Goal: Go to known website: Access a specific website the user already knows

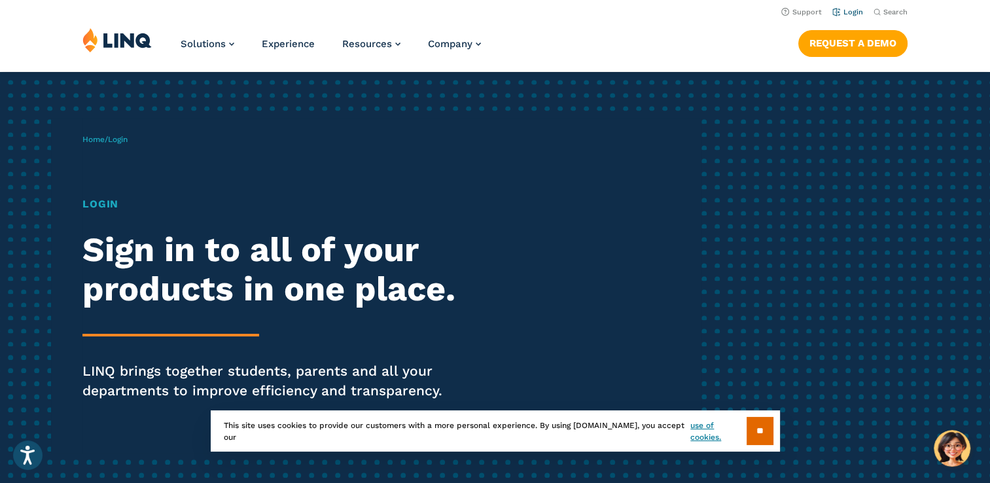
click at [854, 5] on li "Login" at bounding box center [847, 11] width 31 height 14
click at [854, 9] on link "Login" at bounding box center [847, 12] width 31 height 9
click at [845, 12] on link "Login" at bounding box center [847, 12] width 31 height 9
click at [766, 429] on input "**" at bounding box center [760, 431] width 27 height 28
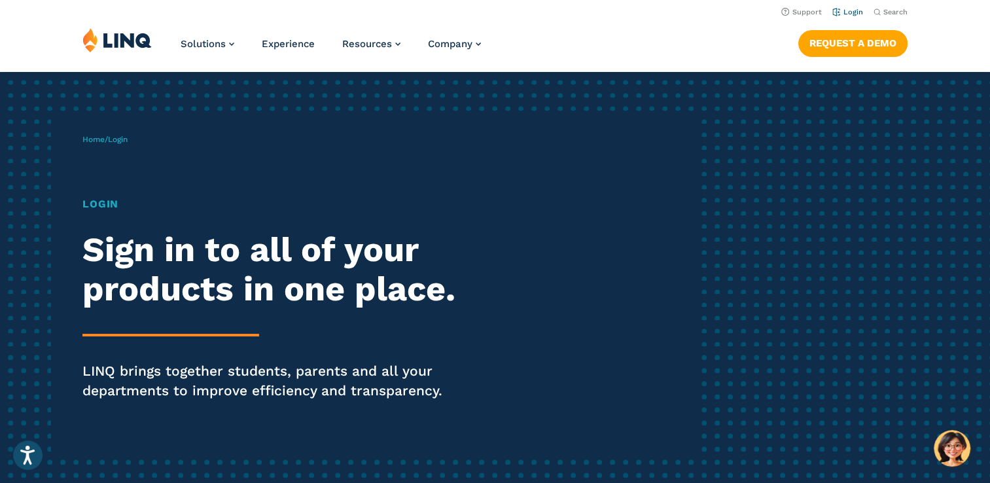
click at [849, 10] on link "Login" at bounding box center [847, 12] width 31 height 9
click at [128, 136] on span "Login" at bounding box center [118, 139] width 20 height 9
click at [97, 201] on h1 "Login" at bounding box center [272, 204] width 381 height 16
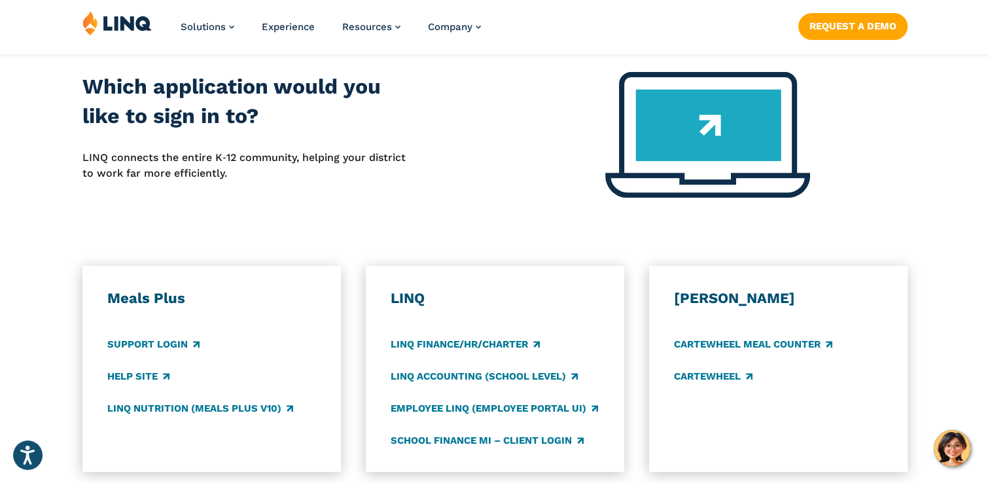
scroll to position [523, 0]
click at [474, 404] on link "Employee LINQ (Employee Portal UI)" at bounding box center [494, 408] width 207 height 14
